Goal: Task Accomplishment & Management: Use online tool/utility

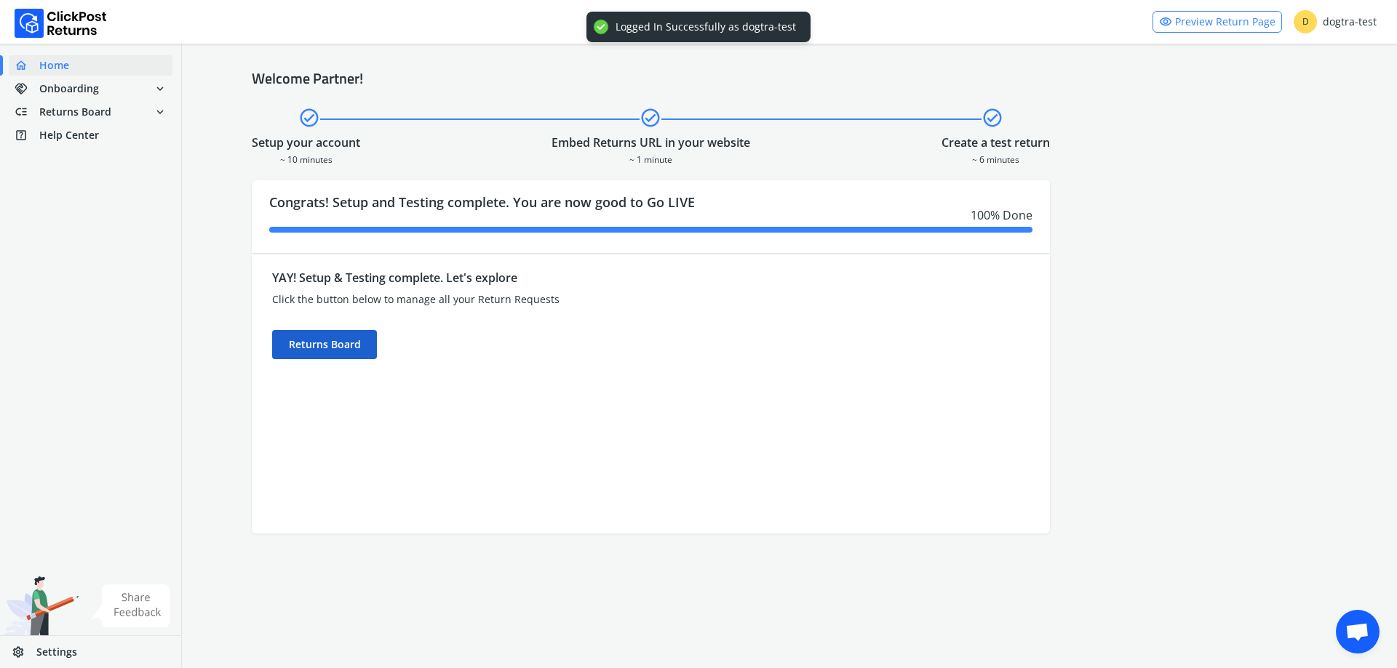
click at [340, 345] on div "Returns Board" at bounding box center [324, 344] width 105 height 29
